Goal: Task Accomplishment & Management: Manage account settings

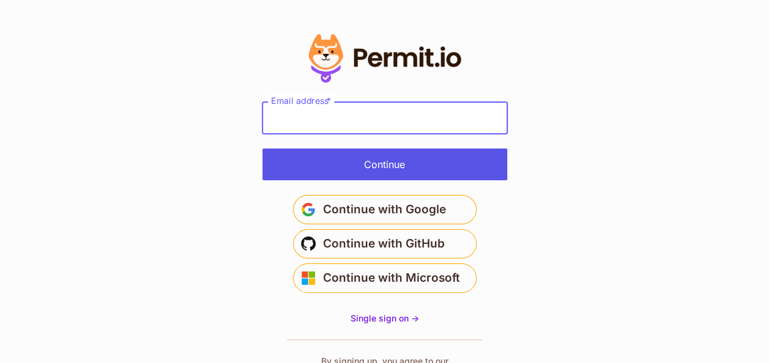
type input "**********"
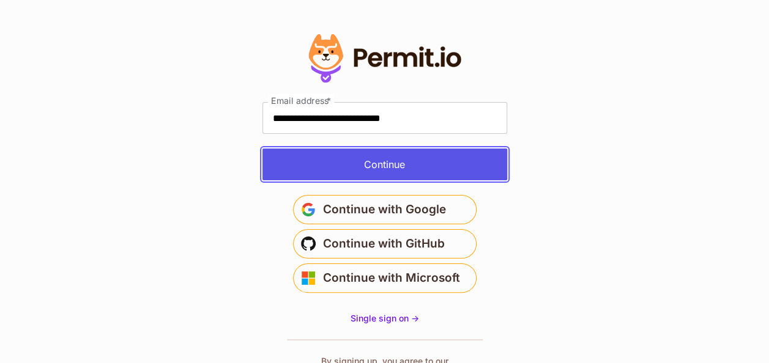
click at [416, 160] on button "Continue" at bounding box center [384, 165] width 245 height 32
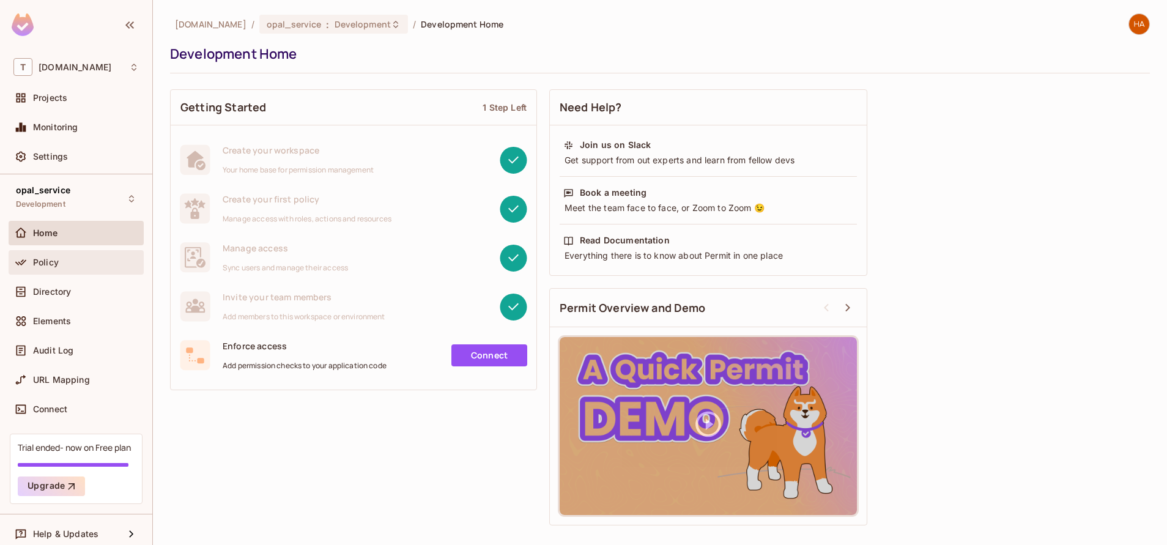
click at [27, 257] on span at bounding box center [20, 262] width 15 height 15
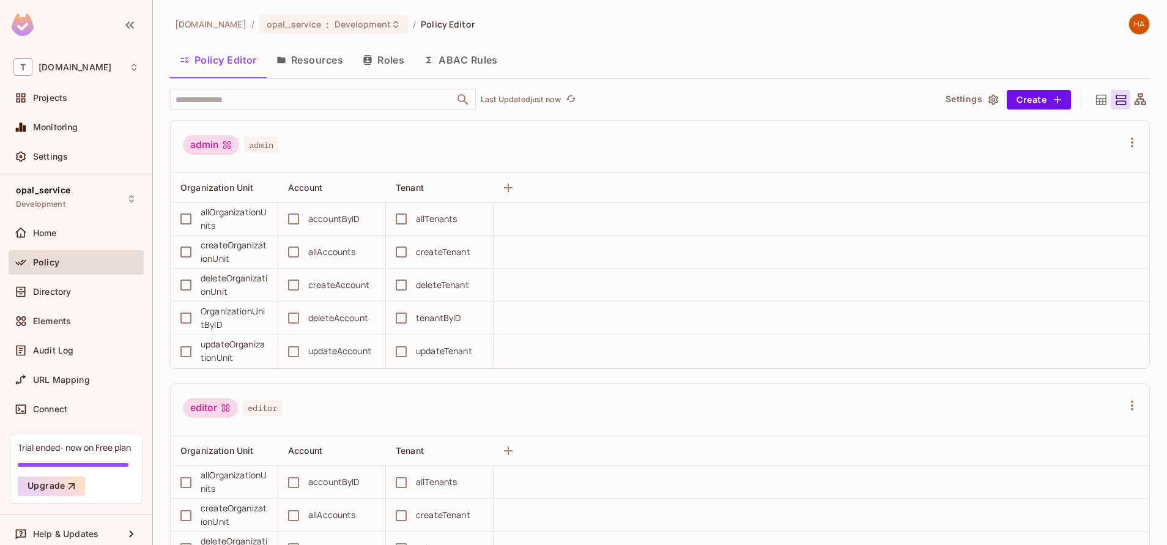
click at [310, 54] on button "Resources" at bounding box center [310, 60] width 86 height 31
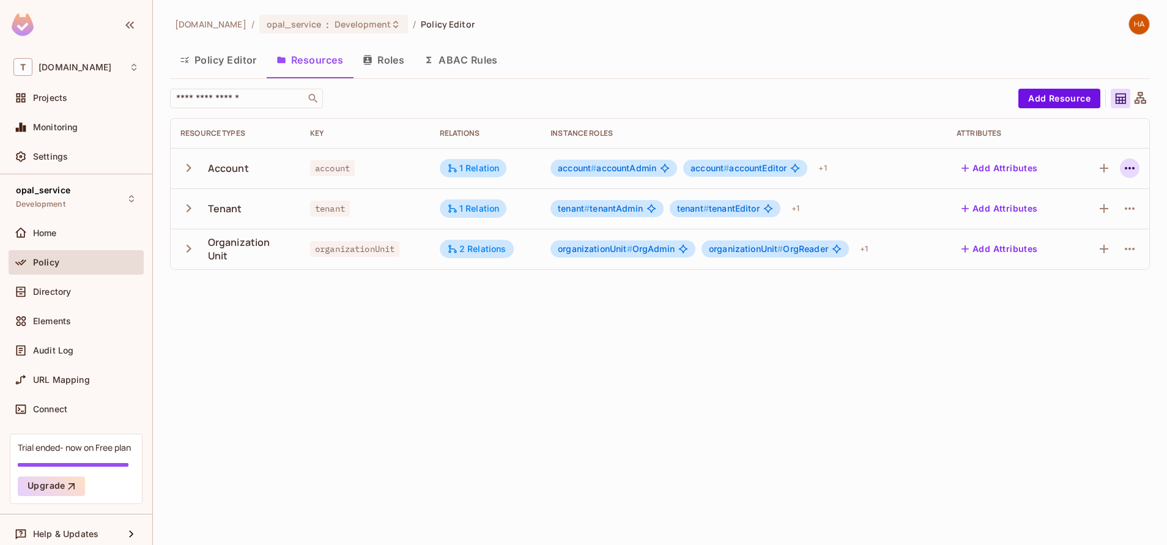
click at [1127, 165] on icon "button" at bounding box center [1130, 168] width 15 height 15
click at [1085, 248] on div "Delete Resource" at bounding box center [1082, 243] width 68 height 12
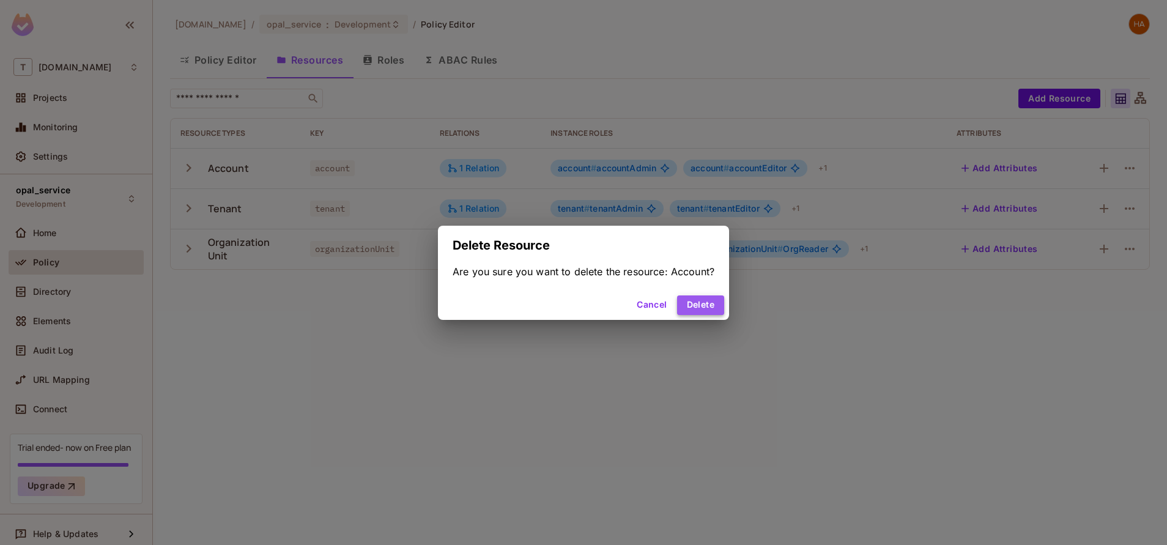
click at [701, 299] on button "Delete" at bounding box center [700, 305] width 47 height 20
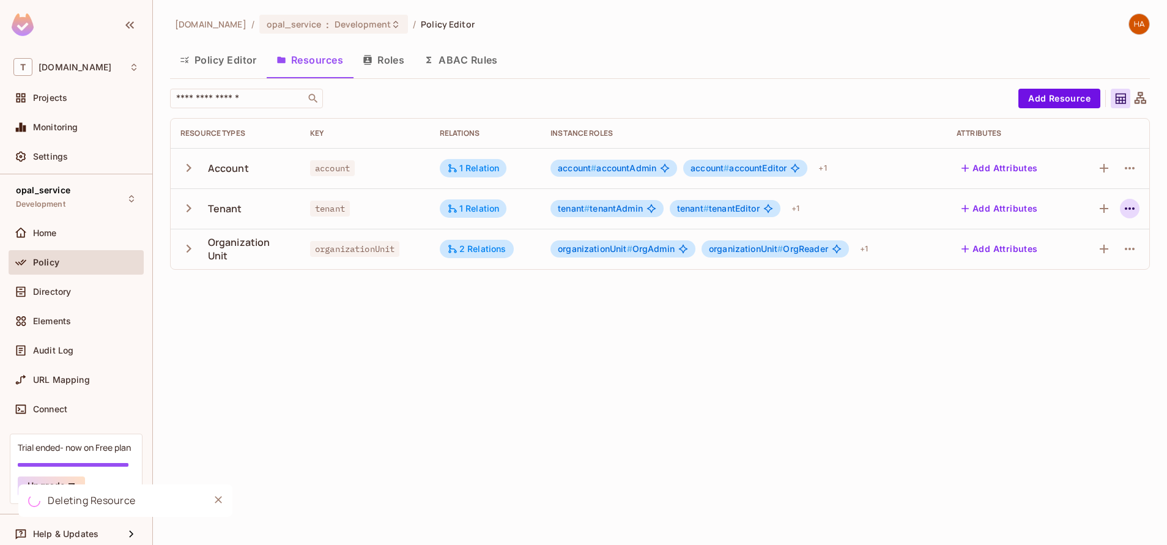
click at [1129, 206] on icon "button" at bounding box center [1130, 208] width 15 height 15
click at [1079, 287] on div "Delete Resource" at bounding box center [1082, 284] width 68 height 12
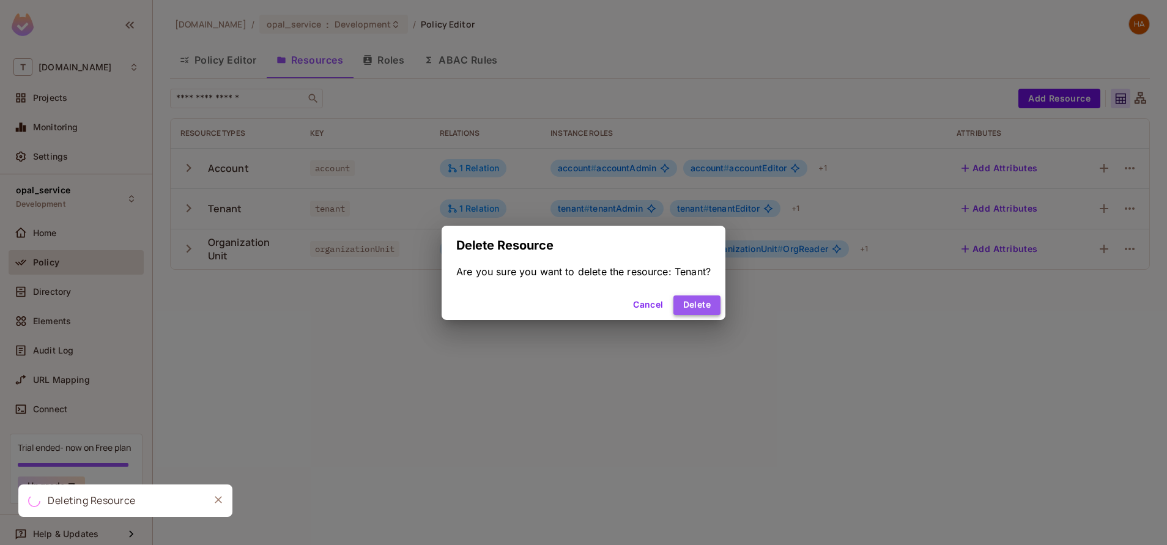
click at [716, 299] on button "Delete" at bounding box center [697, 305] width 47 height 20
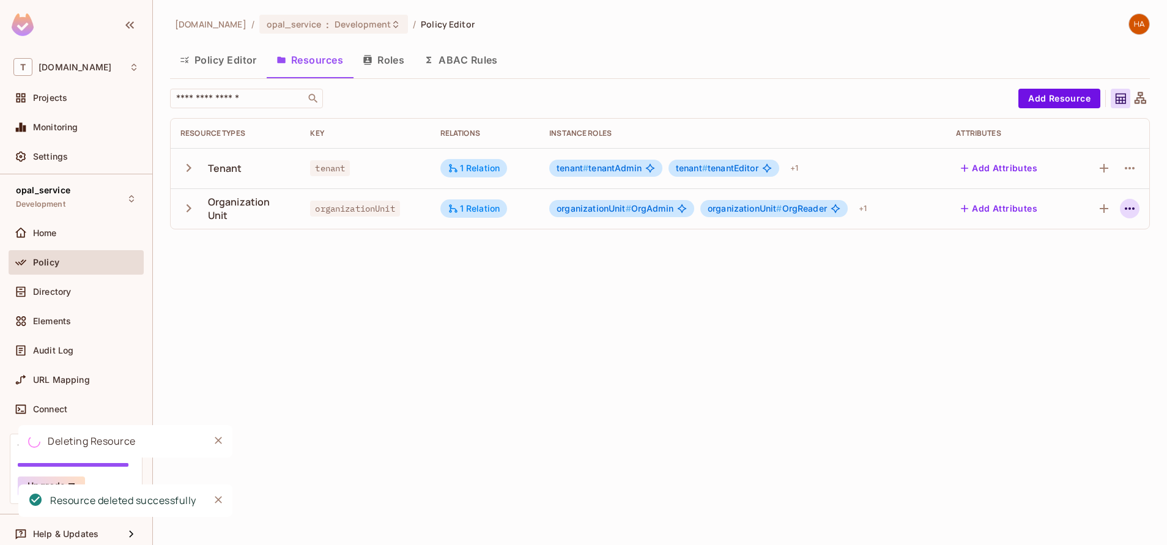
click at [1126, 211] on icon "button" at bounding box center [1130, 208] width 15 height 15
click at [1092, 278] on div "Delete Resource" at bounding box center [1082, 284] width 68 height 12
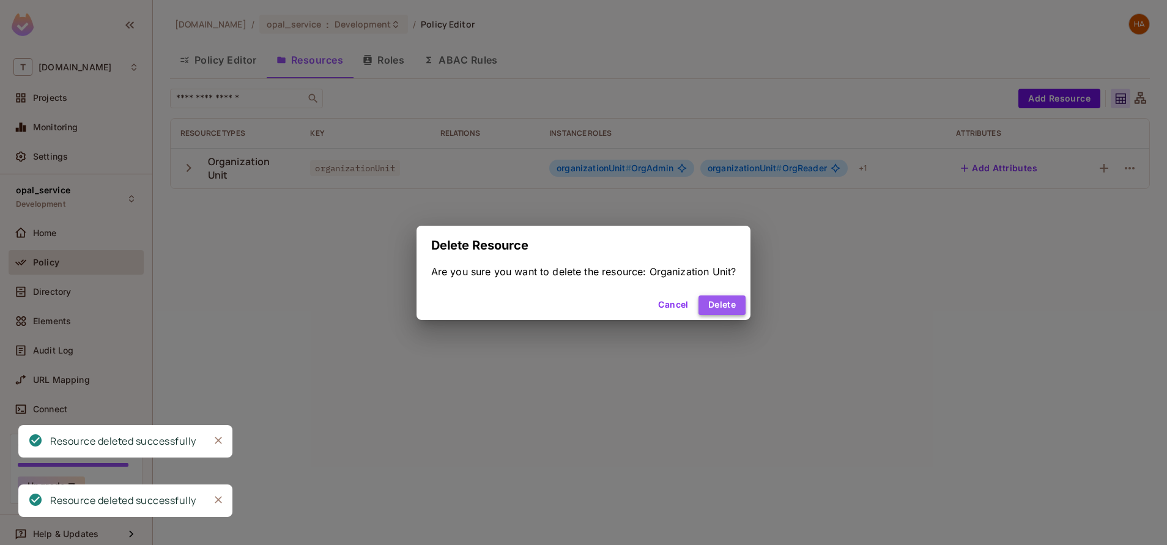
click at [730, 308] on button "Delete" at bounding box center [722, 305] width 47 height 20
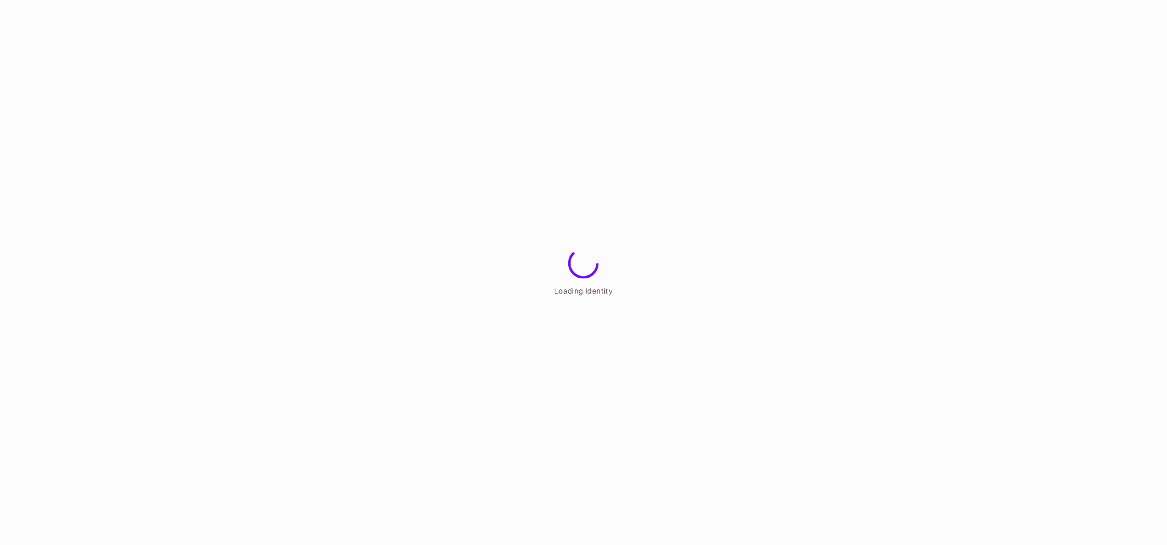
click at [231, 0] on html "Loading Identity" at bounding box center [583, 0] width 1167 height 0
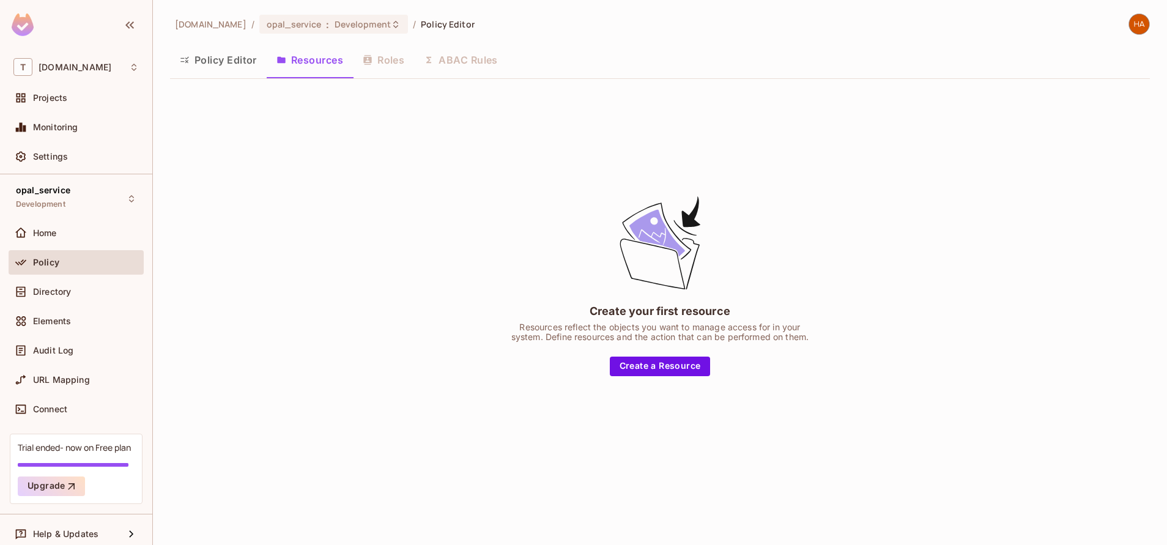
click at [231, 62] on button "Policy Editor" at bounding box center [218, 60] width 97 height 31
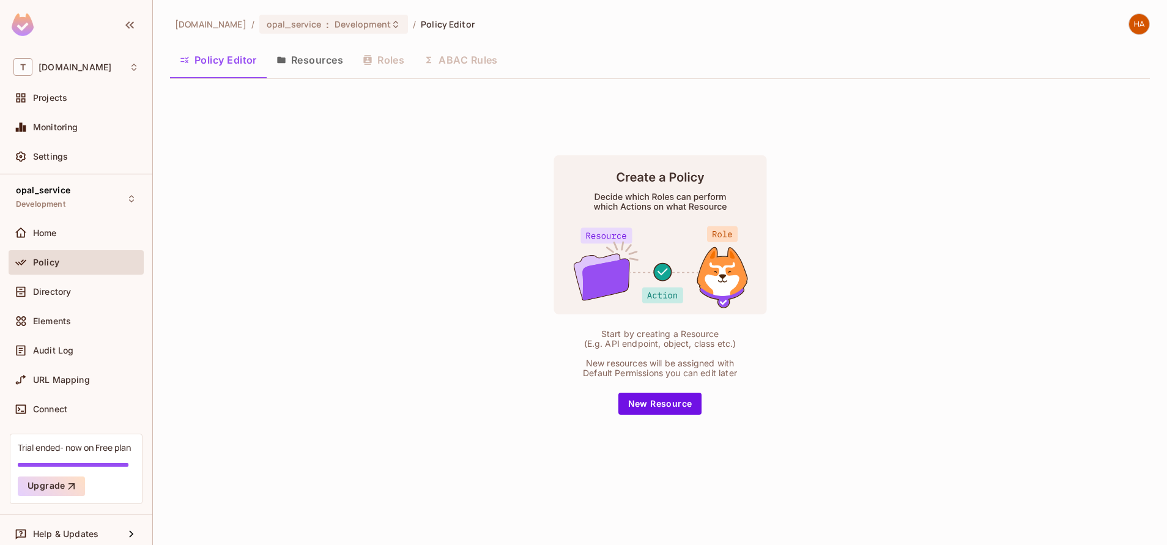
click at [300, 49] on button "Resources" at bounding box center [310, 60] width 86 height 31
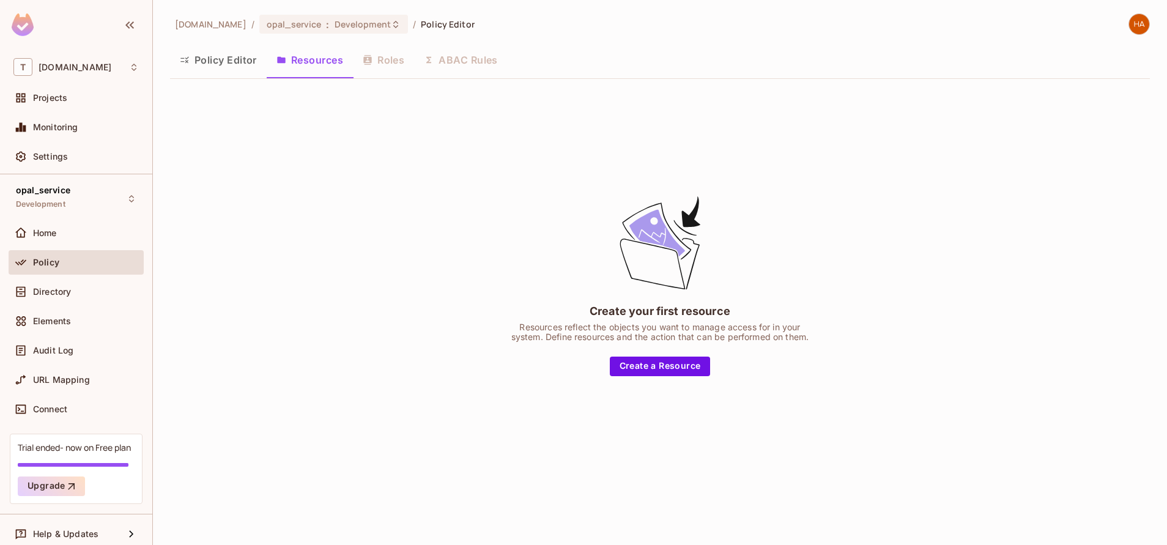
click at [245, 58] on button "Policy Editor" at bounding box center [218, 60] width 97 height 31
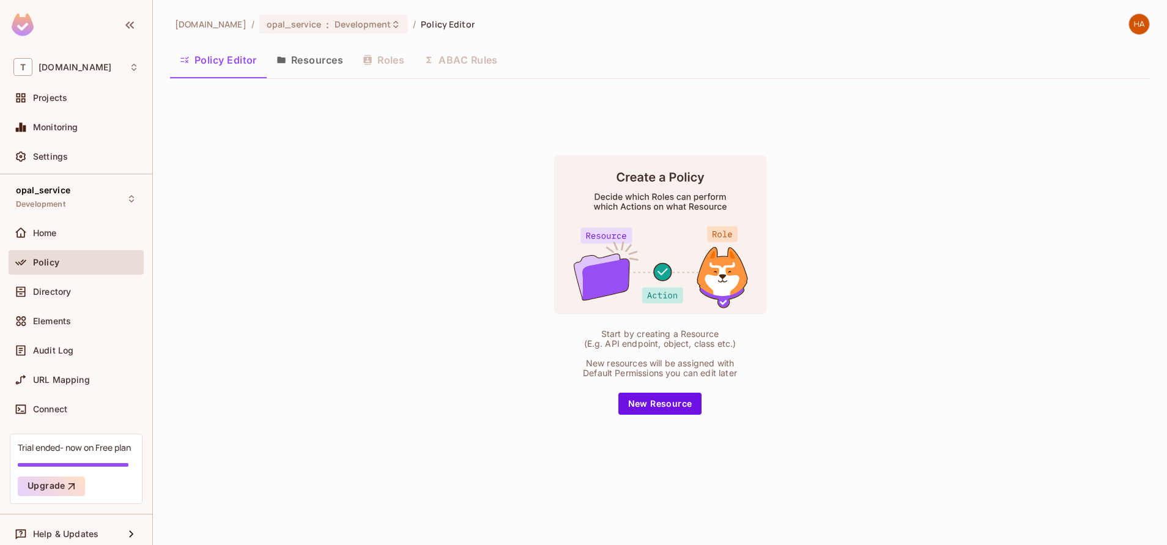
click at [301, 63] on button "Resources" at bounding box center [310, 60] width 86 height 31
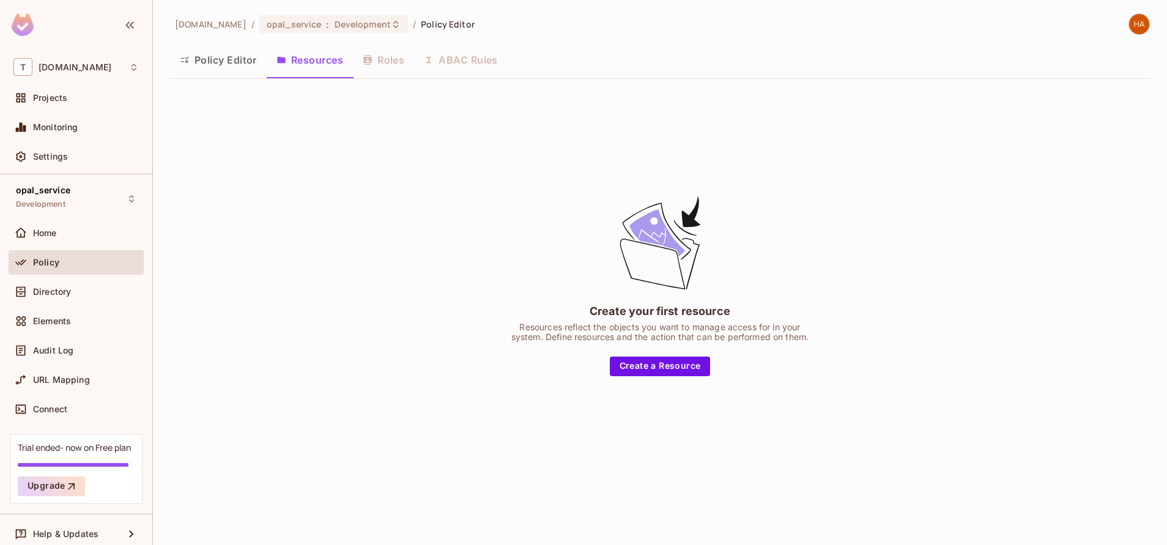
click at [231, 58] on button "Policy Editor" at bounding box center [218, 60] width 97 height 31
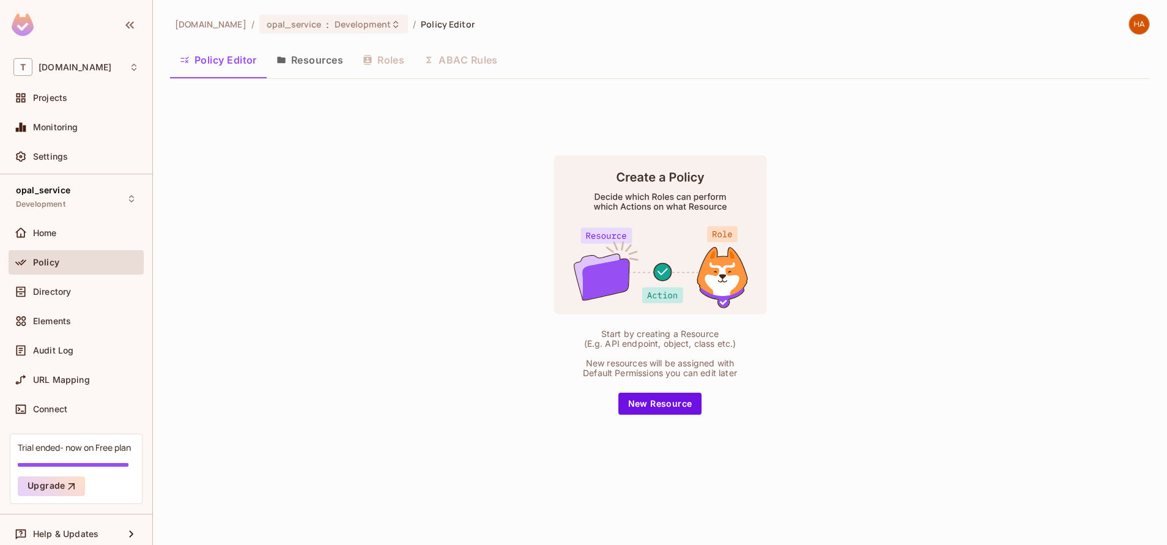
click at [306, 61] on button "Resources" at bounding box center [310, 60] width 86 height 31
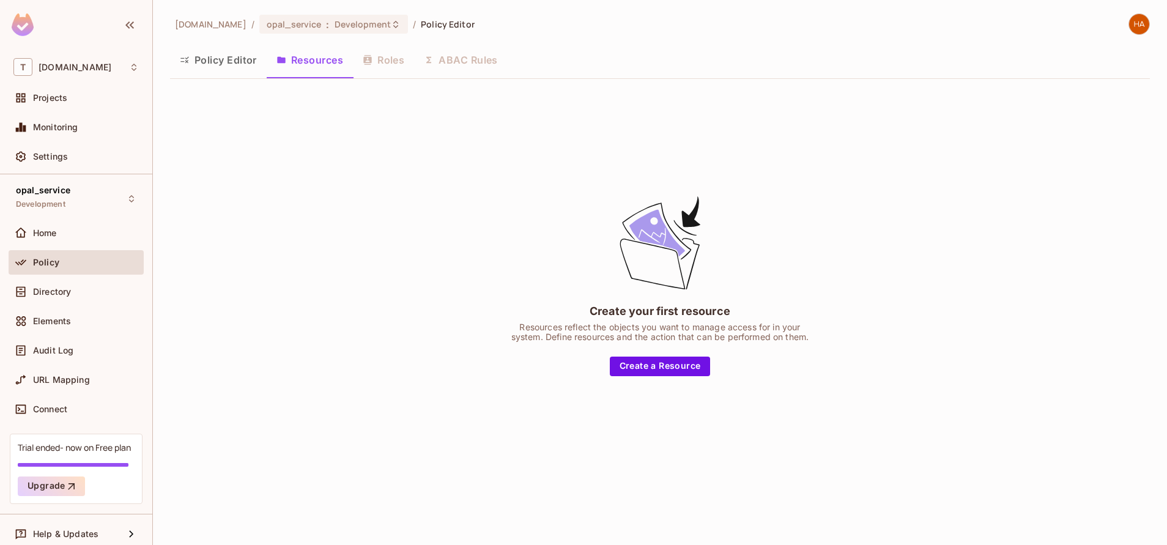
click at [225, 55] on button "Policy Editor" at bounding box center [218, 60] width 97 height 31
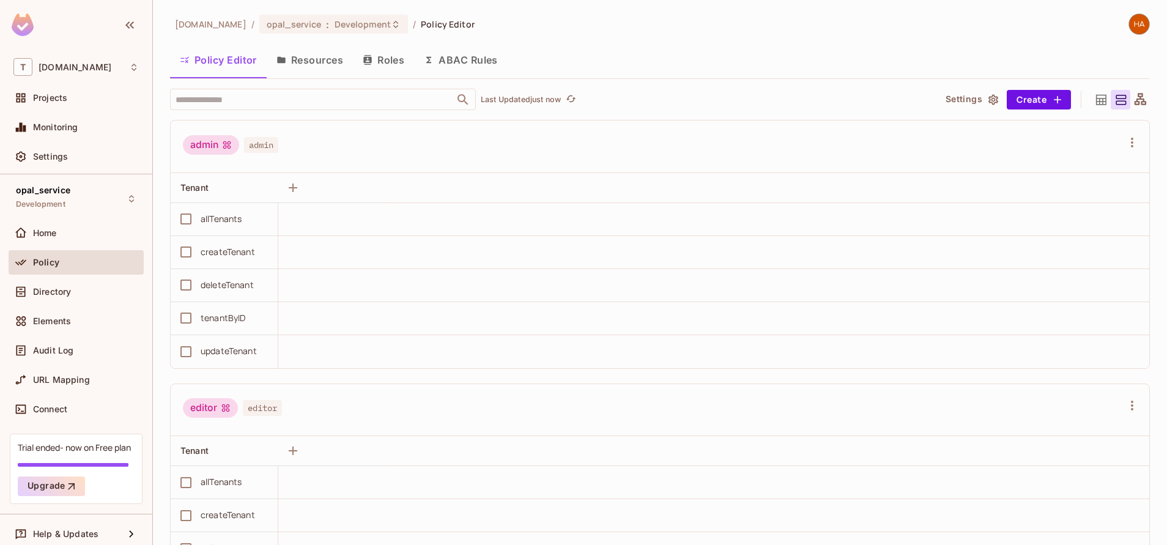
click at [309, 70] on button "Resources" at bounding box center [310, 60] width 86 height 31
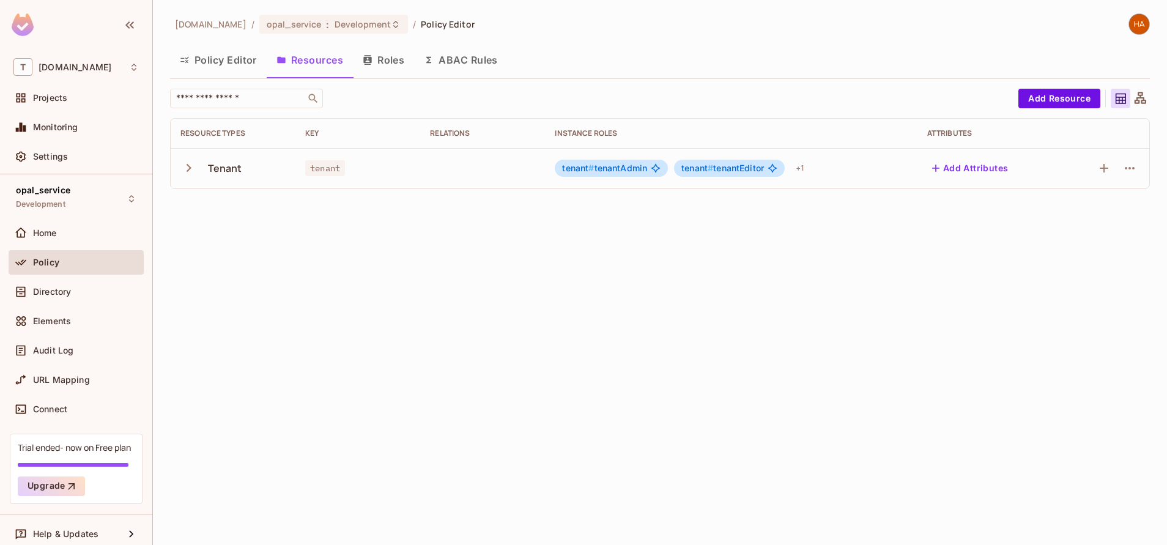
click at [185, 167] on icon "button" at bounding box center [188, 168] width 17 height 17
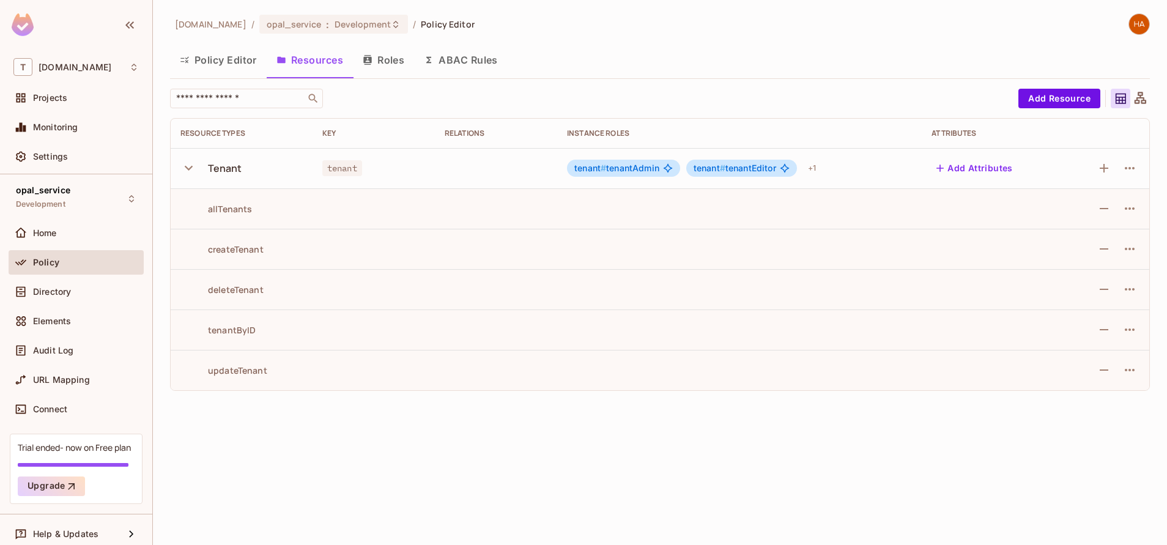
click at [185, 167] on icon "button" at bounding box center [188, 168] width 17 height 17
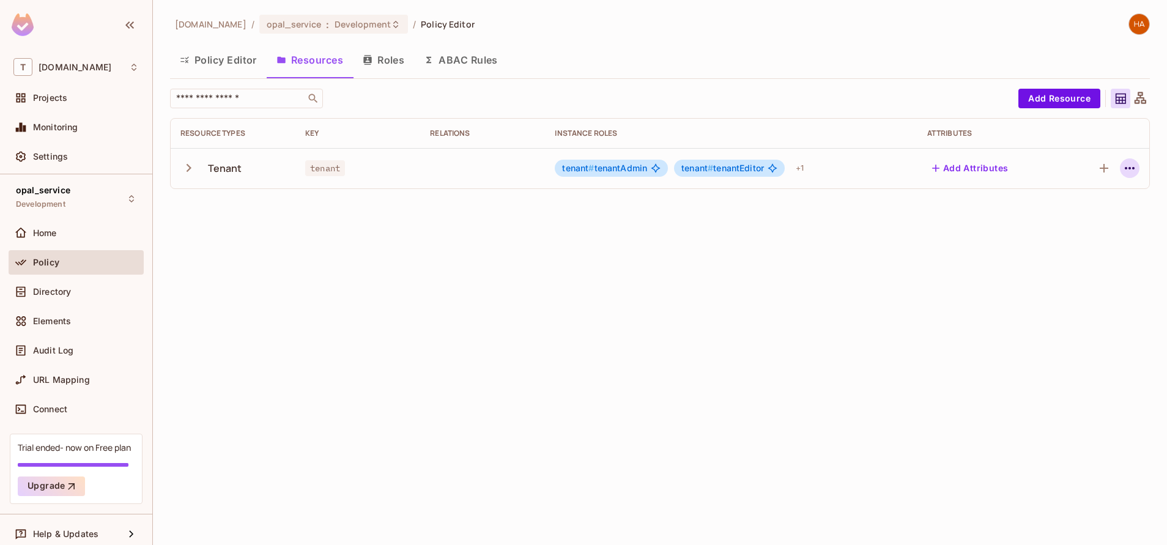
click at [1122, 174] on button "button" at bounding box center [1130, 168] width 20 height 20
click at [1102, 237] on div "Delete Resource" at bounding box center [1082, 243] width 68 height 12
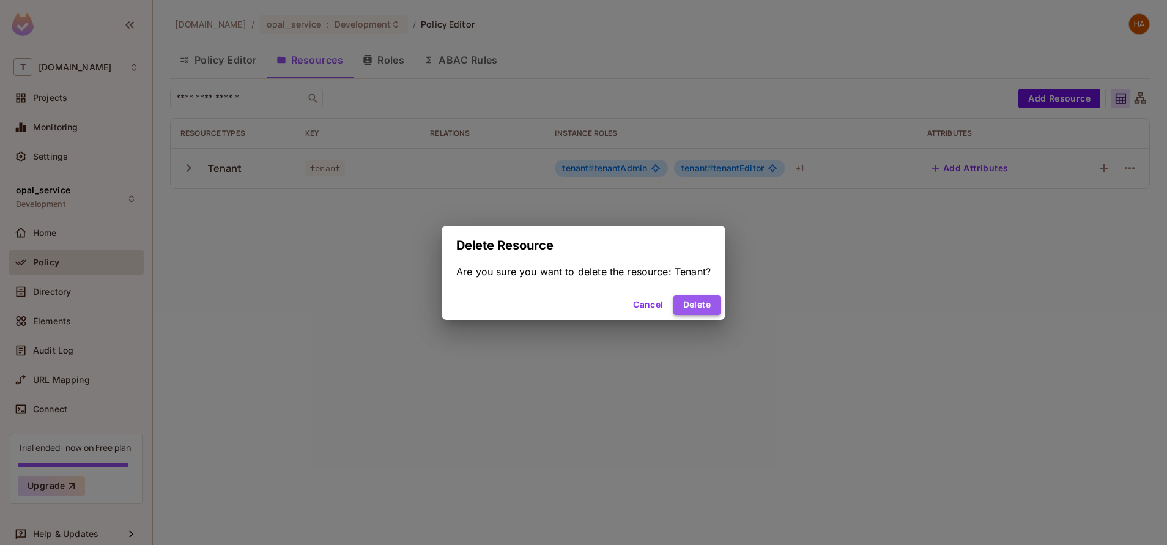
click at [692, 309] on button "Delete" at bounding box center [697, 305] width 47 height 20
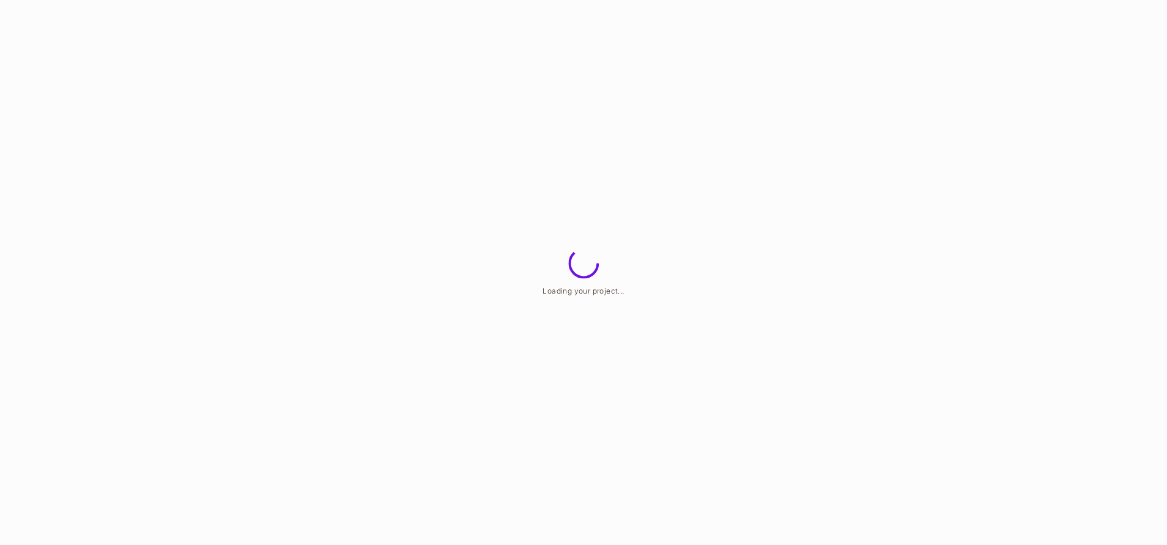
click at [133, 0] on html "Loading your project..." at bounding box center [583, 0] width 1167 height 0
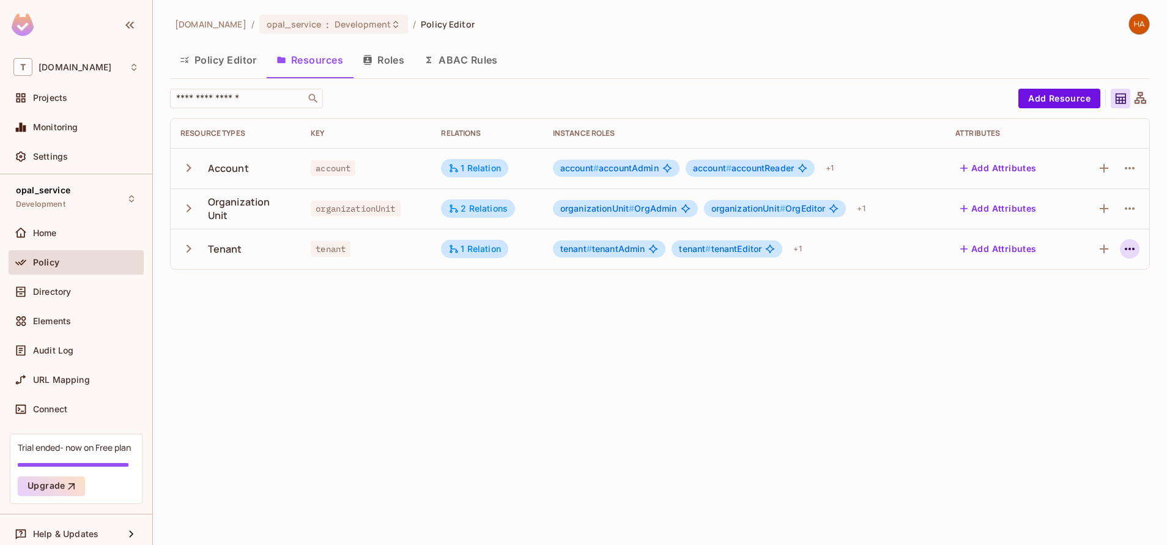
click at [1129, 247] on icon "button" at bounding box center [1130, 249] width 15 height 15
click at [1099, 322] on div "Delete Resource" at bounding box center [1082, 324] width 68 height 12
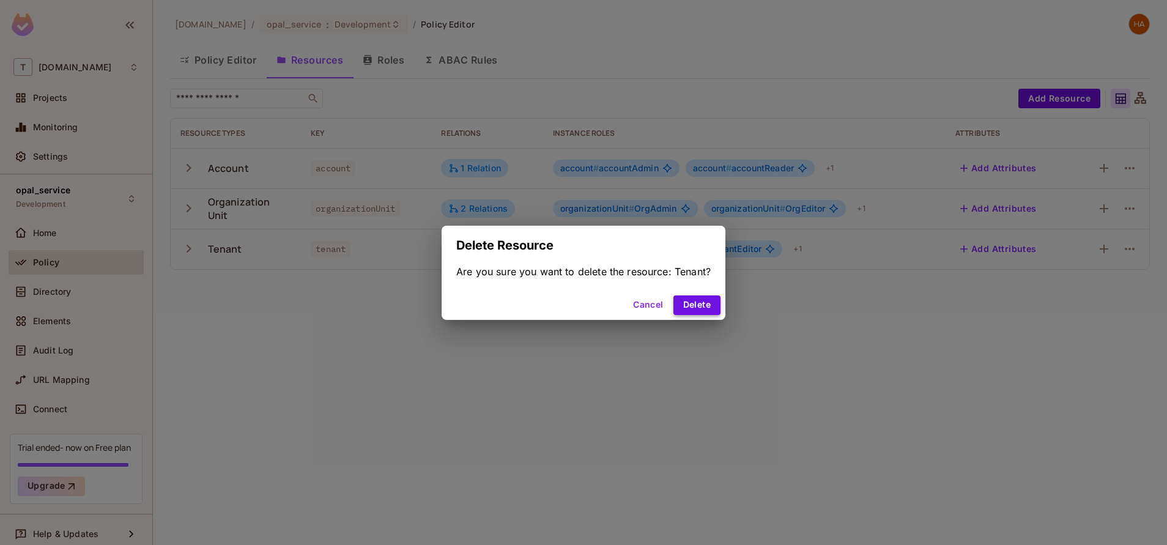
click at [710, 300] on button "Delete" at bounding box center [697, 305] width 47 height 20
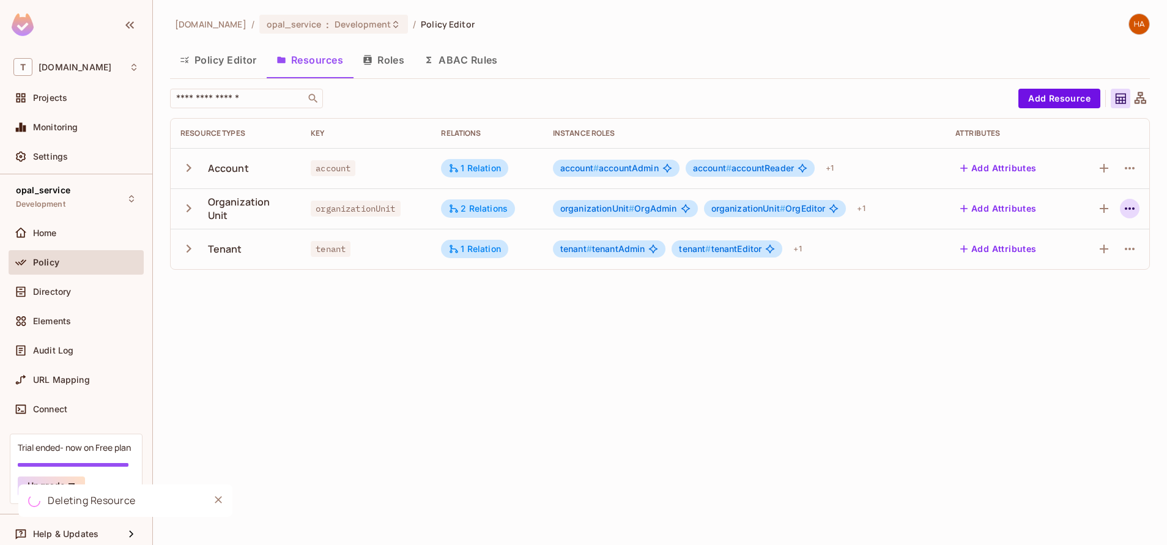
click at [1131, 205] on icon "button" at bounding box center [1130, 208] width 15 height 15
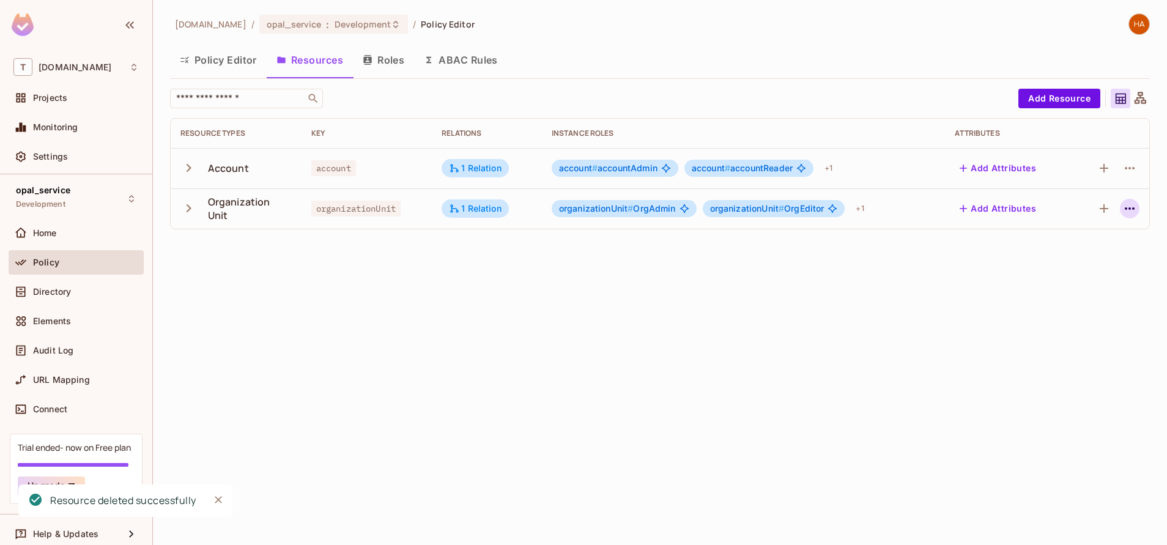
click at [1127, 209] on icon "button" at bounding box center [1130, 208] width 15 height 15
click at [1095, 275] on span "Delete Resource" at bounding box center [1081, 284] width 75 height 20
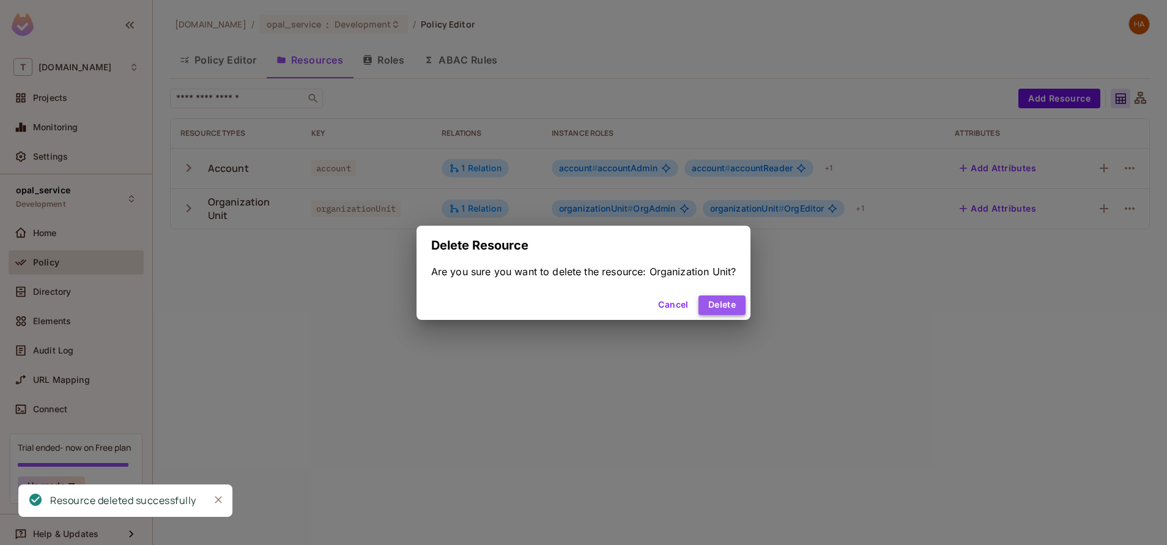
click at [733, 300] on button "Delete" at bounding box center [722, 305] width 47 height 20
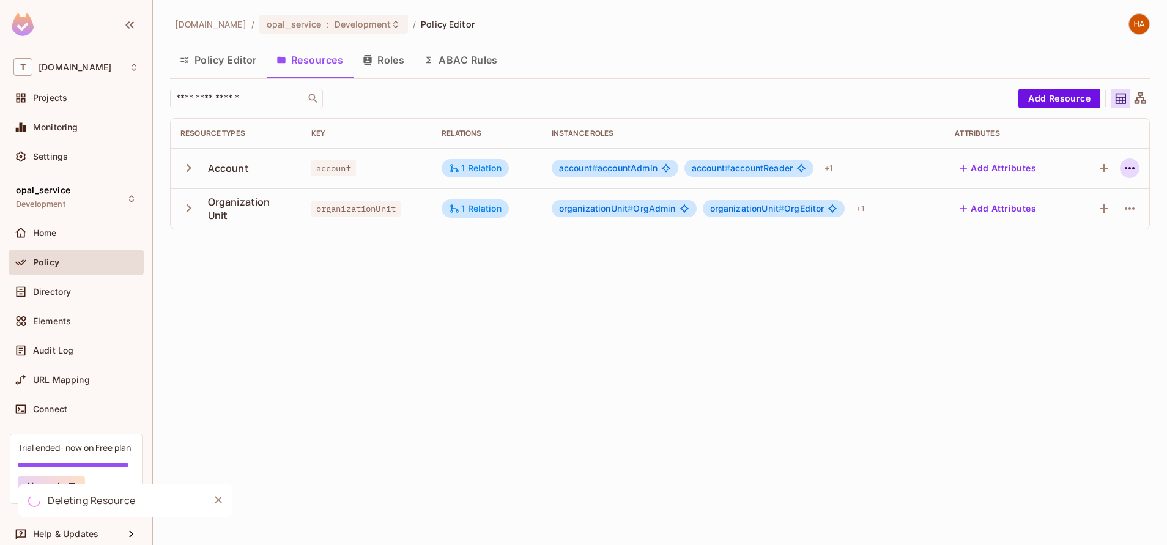
click at [1128, 160] on button "button" at bounding box center [1130, 168] width 20 height 20
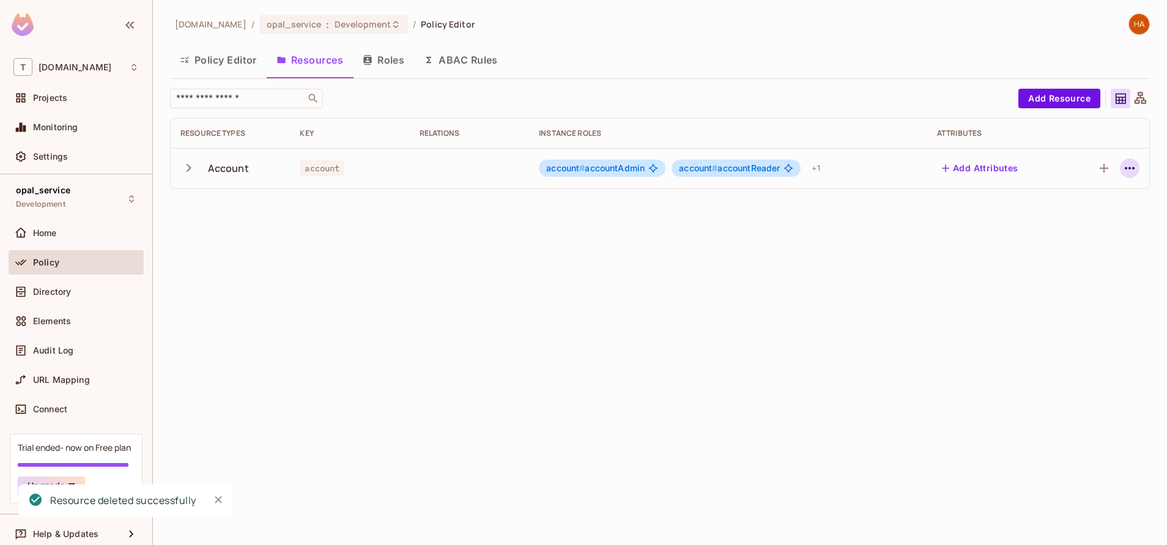
click at [1131, 174] on icon "button" at bounding box center [1130, 168] width 15 height 15
click at [1096, 243] on div "Delete Resource" at bounding box center [1082, 243] width 68 height 12
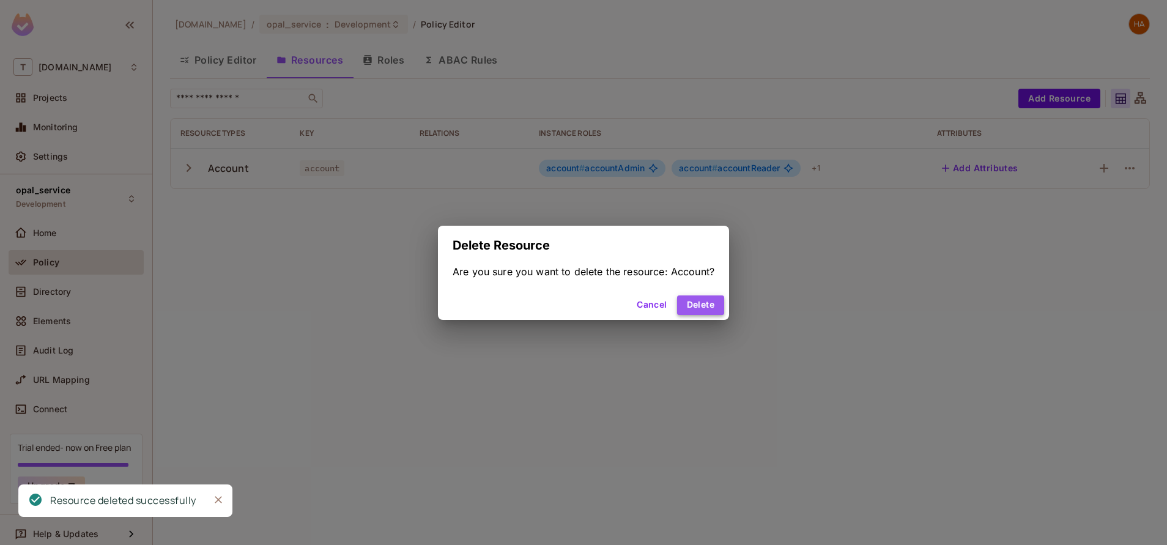
click at [706, 306] on button "Delete" at bounding box center [700, 305] width 47 height 20
